Goal: Task Accomplishment & Management: Manage account settings

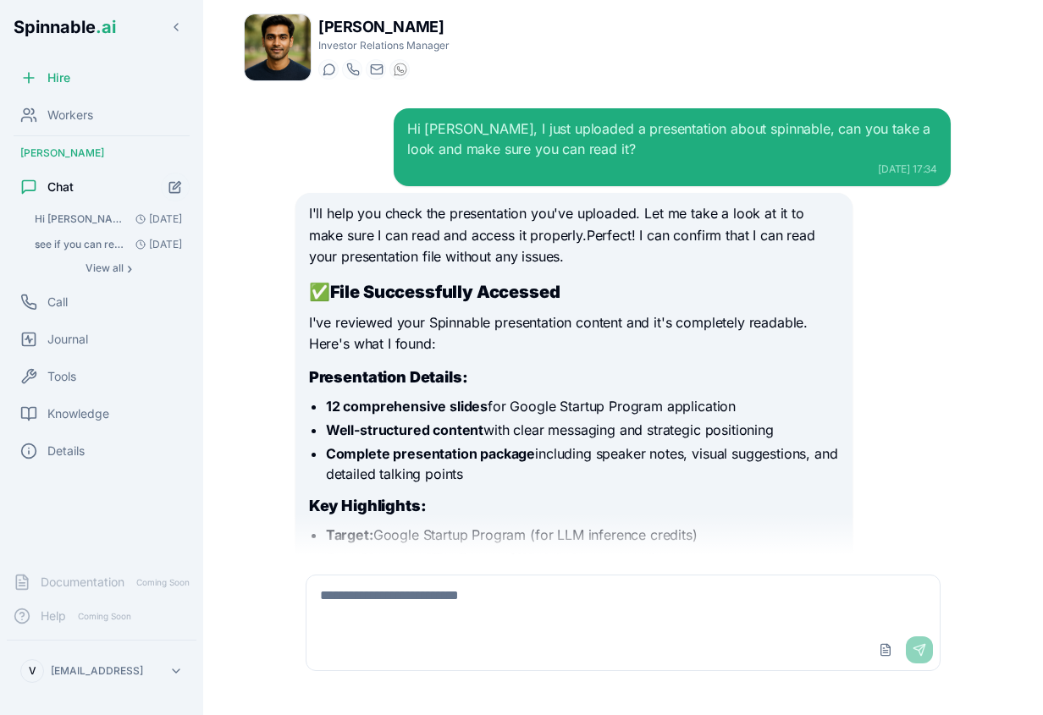
scroll to position [20386, 0]
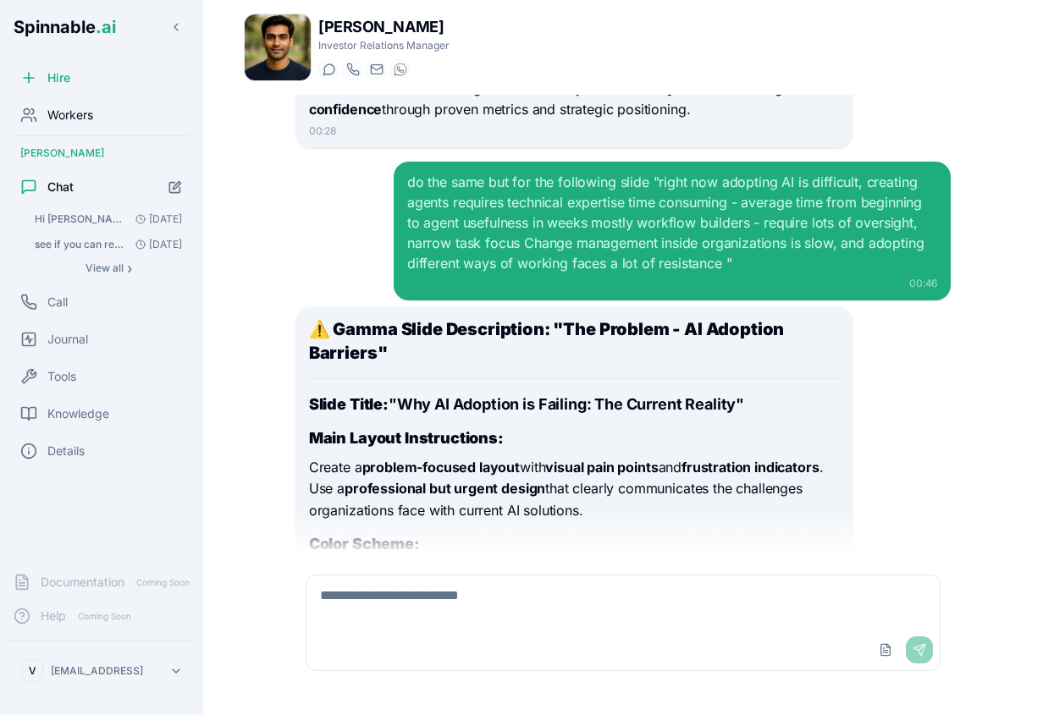
click at [90, 117] on span "Workers" at bounding box center [70, 115] width 46 height 17
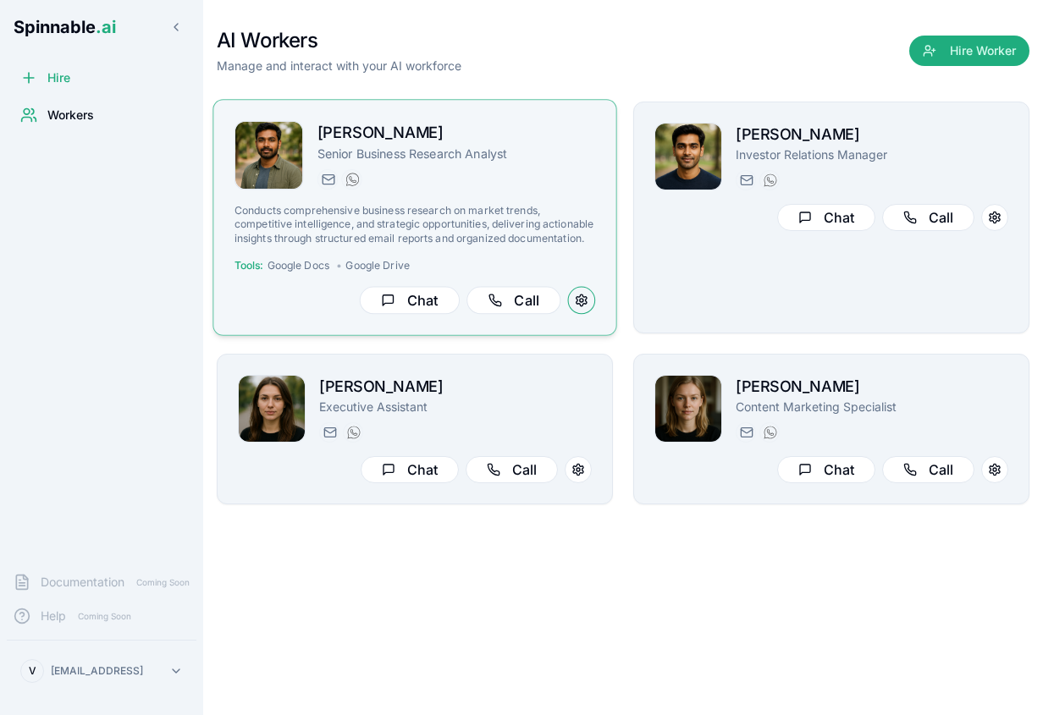
click at [579, 292] on button at bounding box center [582, 301] width 28 height 28
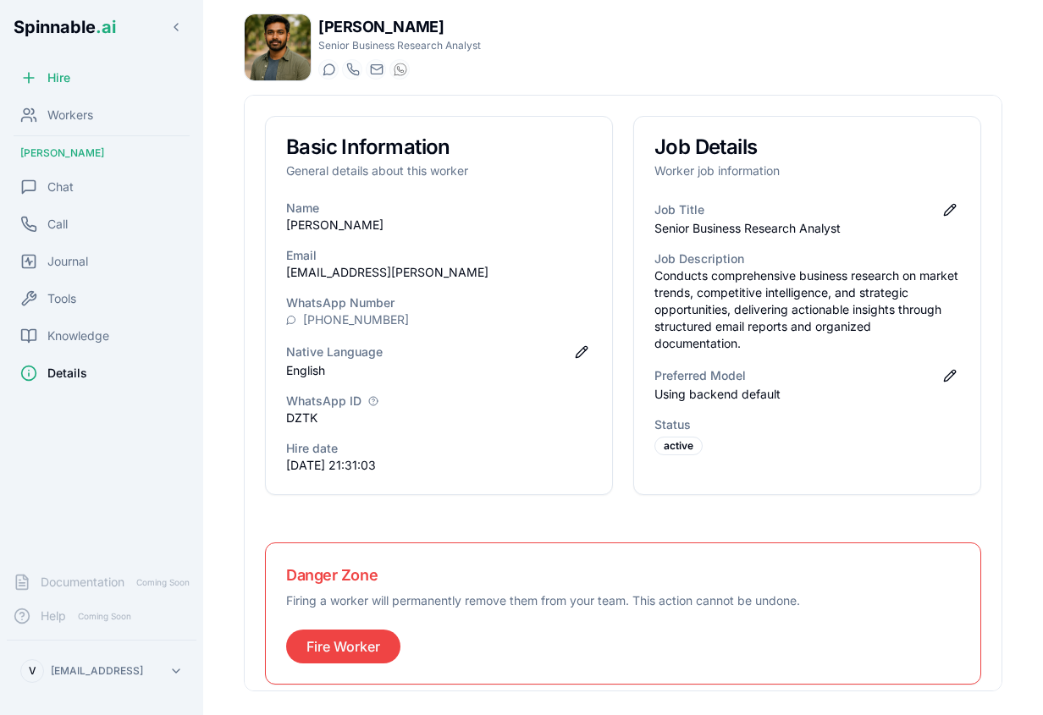
scroll to position [14, 0]
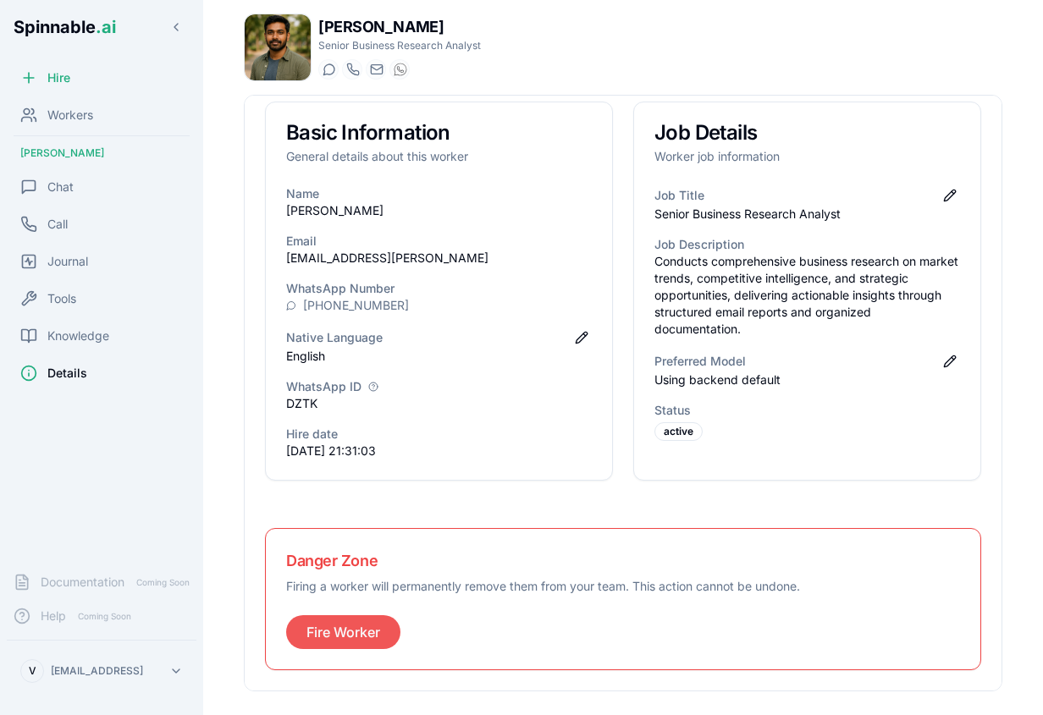
click at [342, 634] on button "Fire Worker" at bounding box center [343, 632] width 114 height 34
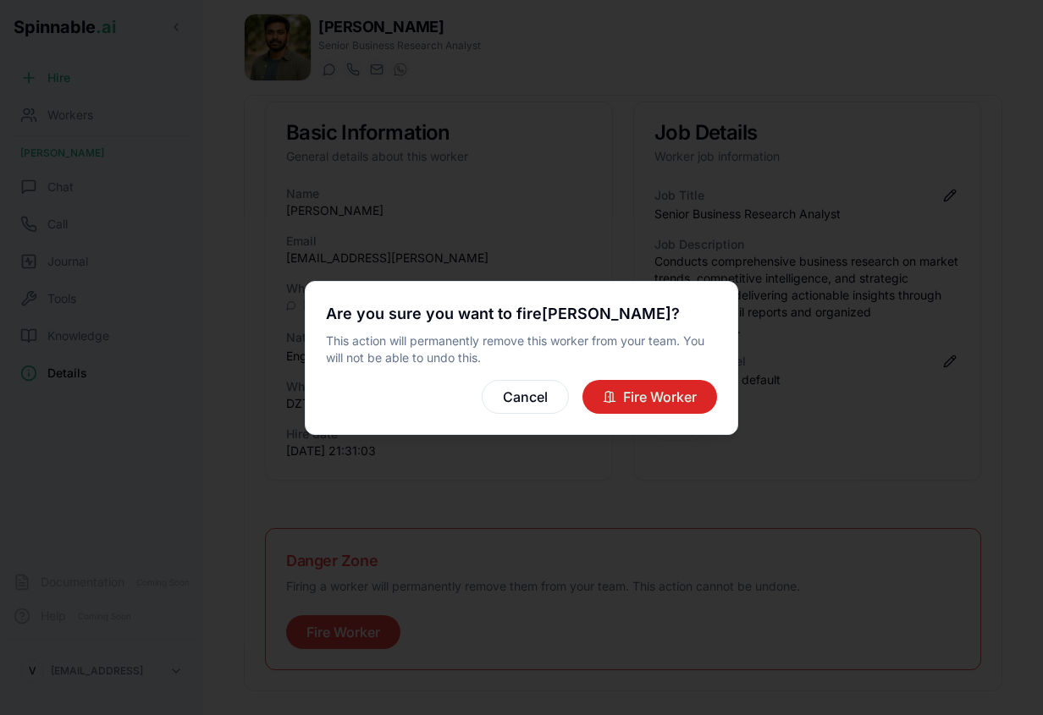
click at [676, 394] on button "Fire Worker" at bounding box center [649, 397] width 135 height 34
